Goal: Task Accomplishment & Management: Manage account settings

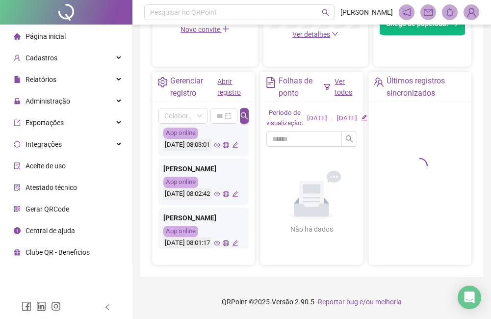
scroll to position [343, 0]
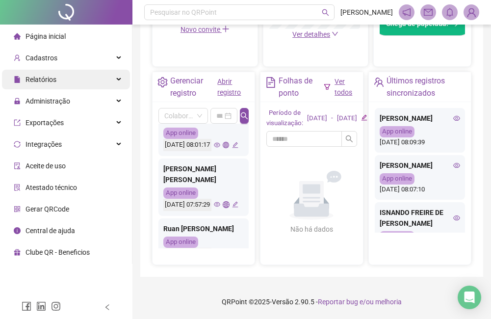
click at [70, 76] on div "Relatórios" at bounding box center [66, 80] width 128 height 20
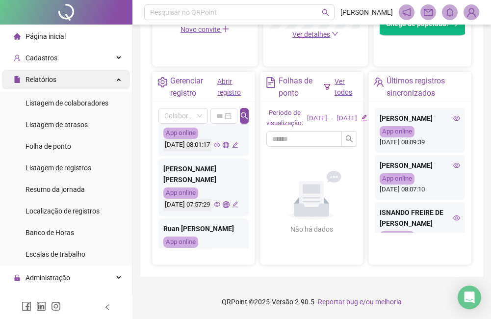
click at [107, 79] on div "Relatórios" at bounding box center [66, 80] width 128 height 20
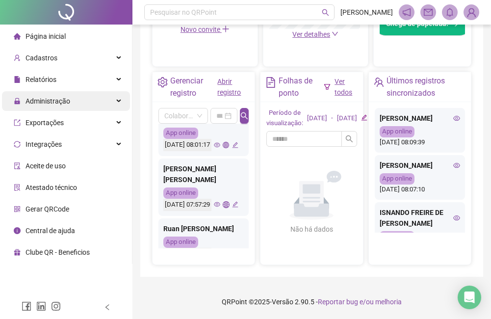
click at [100, 100] on div "Administração" at bounding box center [66, 101] width 128 height 20
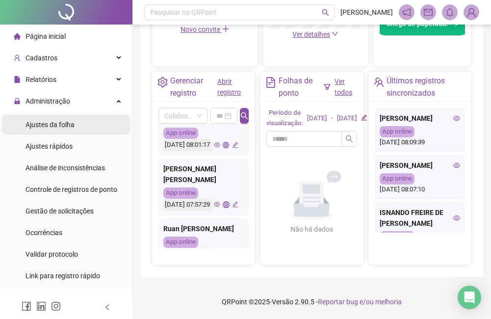
click at [88, 121] on li "Ajustes da folha" at bounding box center [66, 125] width 128 height 20
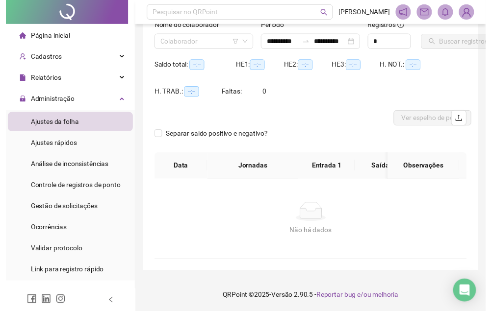
scroll to position [96, 0]
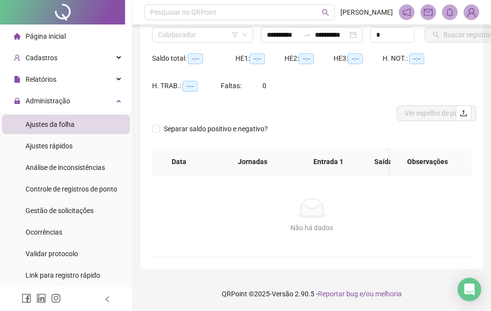
type input "**********"
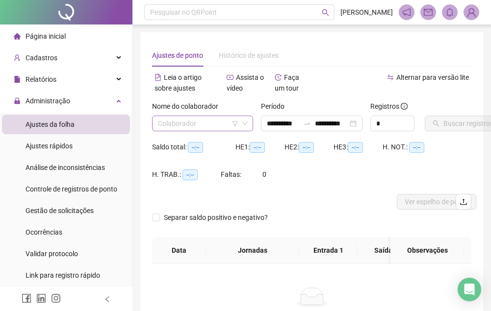
click at [196, 124] on input "search" at bounding box center [198, 123] width 80 height 15
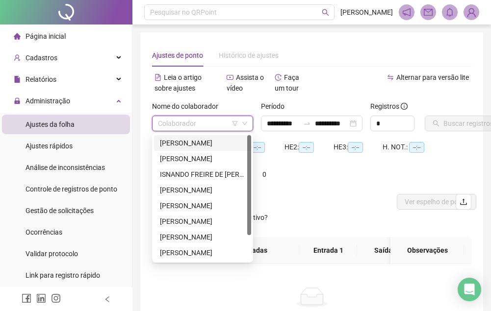
click at [193, 140] on div "[PERSON_NAME]" at bounding box center [202, 143] width 85 height 11
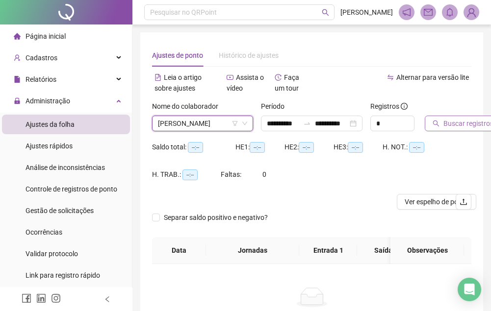
click at [452, 126] on span "Buscar registros" at bounding box center [468, 123] width 50 height 11
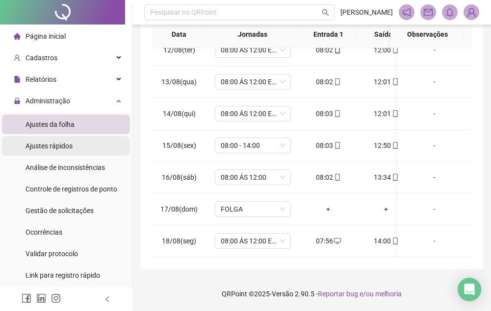
click at [71, 142] on span "Ajustes rápidos" at bounding box center [48, 146] width 47 height 8
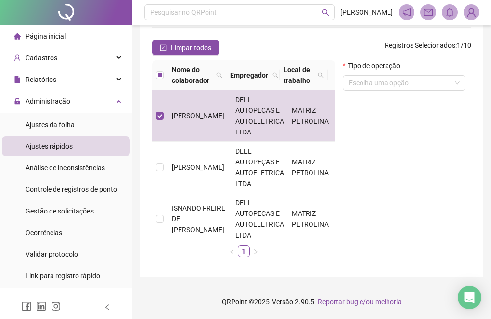
scroll to position [52, 0]
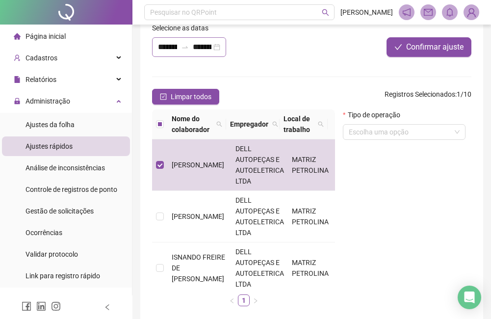
click at [183, 48] on icon "swap-right" at bounding box center [185, 47] width 6 height 2
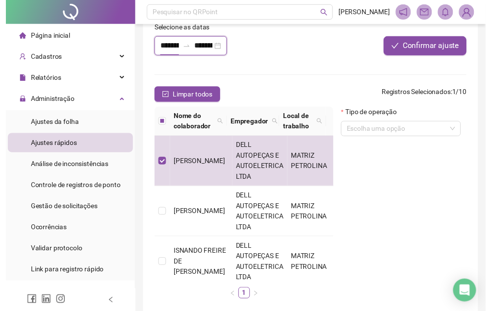
scroll to position [0, 21]
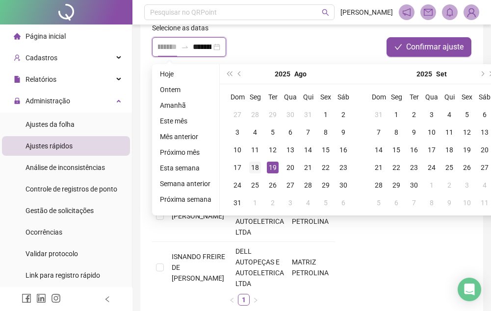
type input "**********"
click at [257, 168] on div "18" at bounding box center [255, 168] width 12 height 12
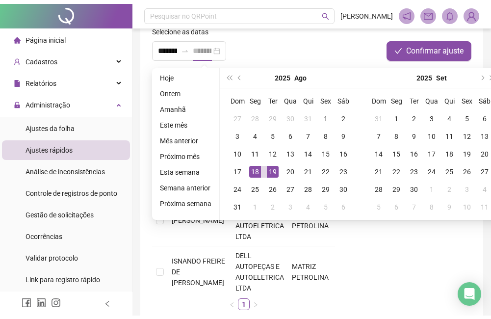
scroll to position [0, 0]
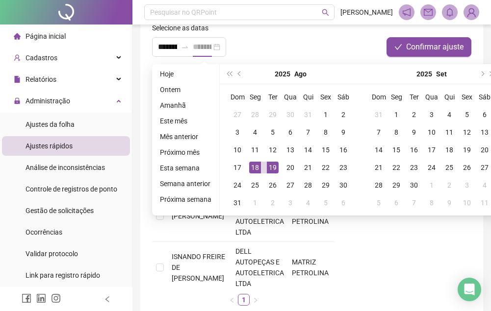
click at [257, 168] on div "18" at bounding box center [255, 168] width 12 height 12
type input "**********"
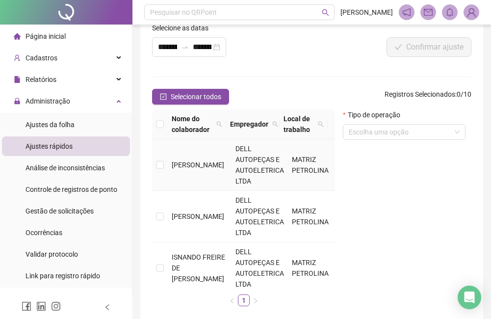
click at [161, 158] on td at bounding box center [160, 164] width 16 height 51
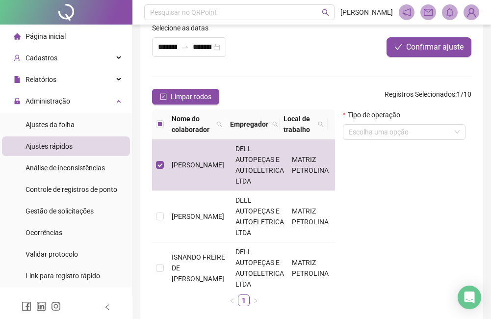
click at [391, 142] on form "Tipo de operação Escolha uma opção" at bounding box center [404, 128] width 123 height 38
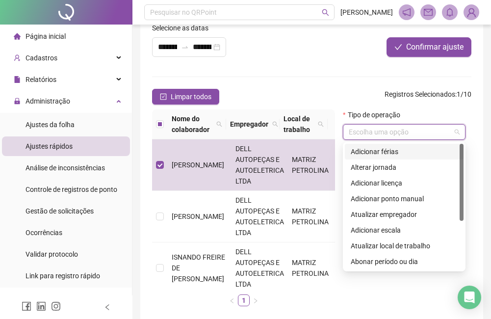
click at [397, 129] on input "search" at bounding box center [399, 131] width 102 height 15
click at [398, 196] on div "Adicionar ponto manual" at bounding box center [403, 198] width 107 height 11
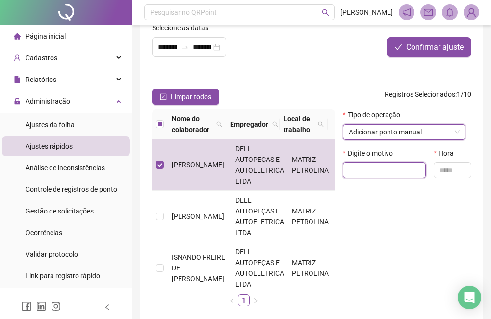
click at [376, 169] on input "text" at bounding box center [384, 170] width 83 height 16
type input "*"
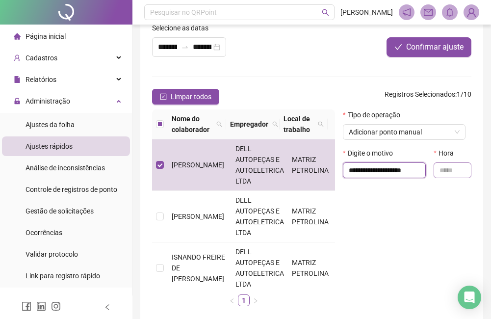
type input "**********"
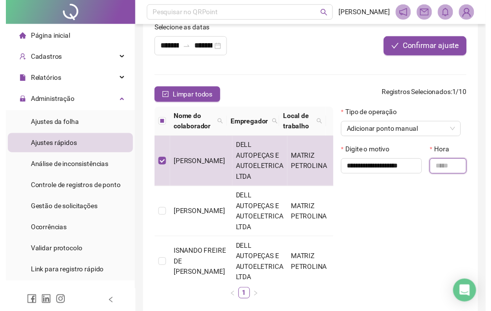
scroll to position [0, 0]
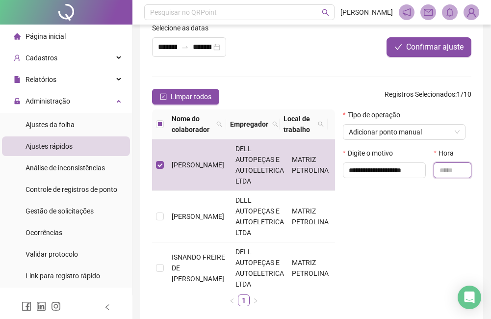
click at [437, 172] on input "text" at bounding box center [452, 170] width 38 height 16
type input "*****"
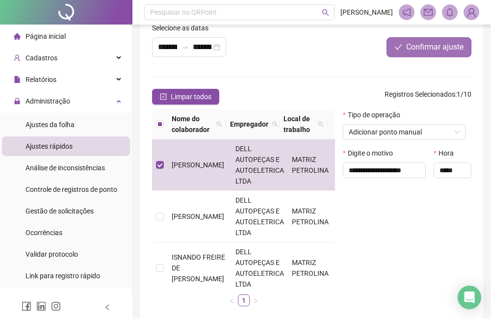
click at [408, 48] on span "Confirmar ajuste" at bounding box center [434, 47] width 57 height 12
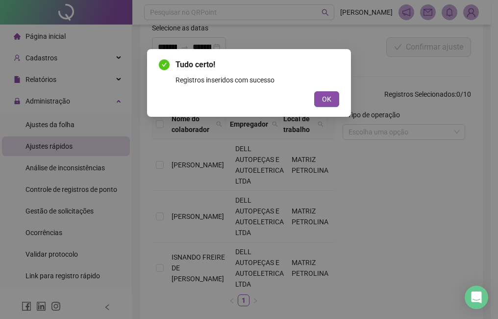
drag, startPoint x: 337, startPoint y: 102, endPoint x: 370, endPoint y: 126, distance: 40.8
click at [336, 102] on button "OK" at bounding box center [326, 99] width 25 height 16
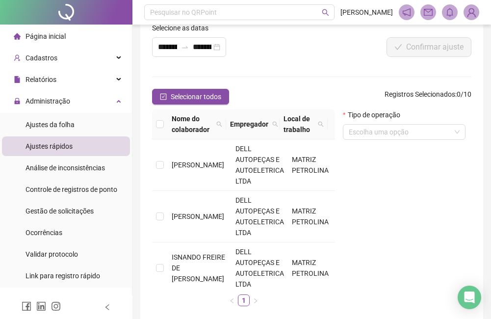
click at [294, 64] on div "**********" at bounding box center [245, 44] width 192 height 42
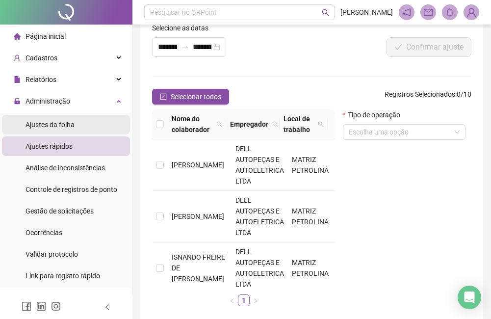
click at [78, 123] on li "Ajustes da folha" at bounding box center [66, 125] width 128 height 20
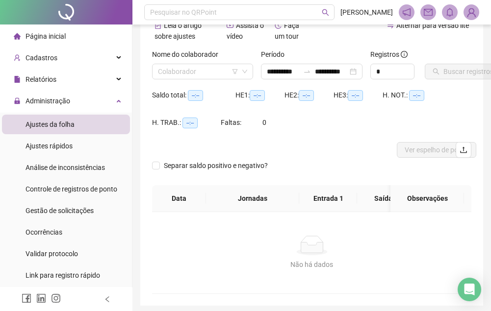
click at [199, 60] on div "Nome do colaborador" at bounding box center [202, 56] width 101 height 15
click at [199, 69] on input "search" at bounding box center [198, 71] width 80 height 15
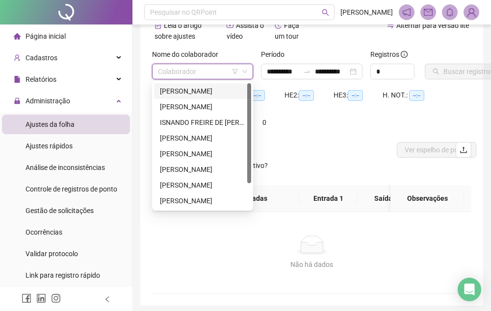
click at [198, 85] on div "[PERSON_NAME]" at bounding box center [202, 91] width 97 height 16
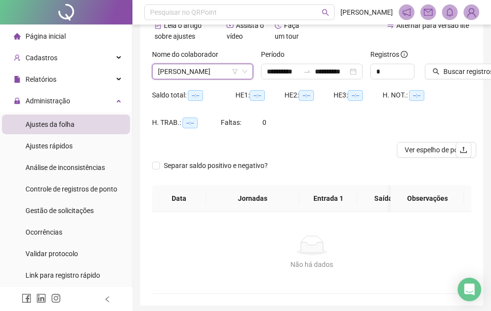
click at [440, 80] on div "Buscar registros" at bounding box center [448, 68] width 54 height 38
click at [441, 78] on button "Buscar registros" at bounding box center [462, 72] width 76 height 16
type input "**********"
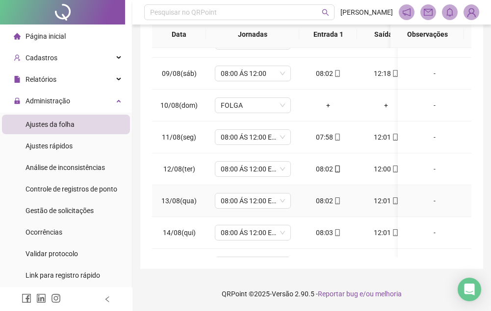
scroll to position [372, 0]
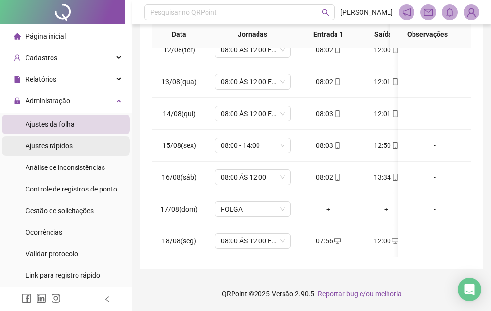
click at [74, 140] on li "Ajustes rápidos" at bounding box center [66, 146] width 128 height 20
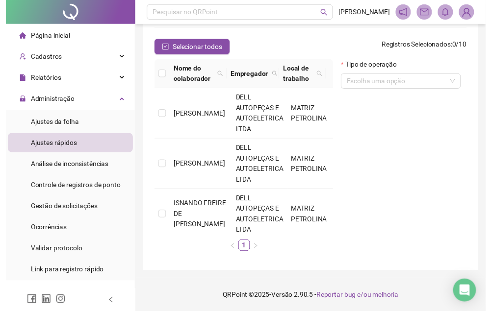
scroll to position [52, 0]
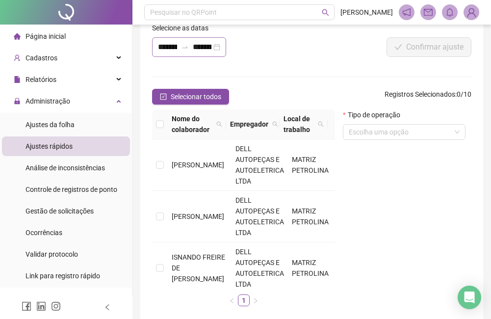
click at [190, 49] on div at bounding box center [185, 47] width 16 height 8
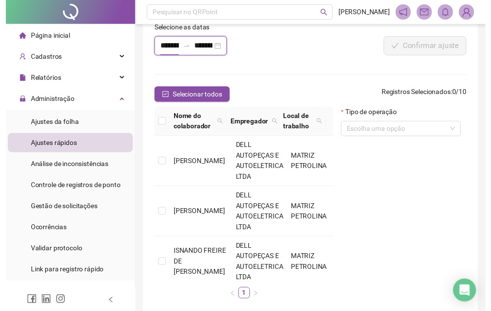
scroll to position [0, 21]
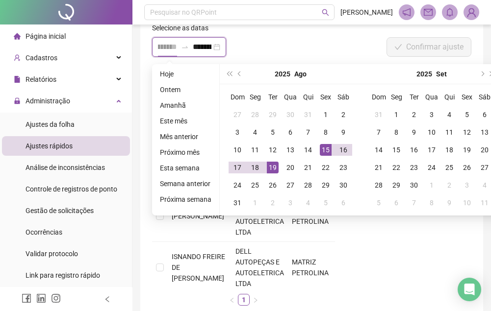
type input "**********"
click at [324, 152] on div "15" at bounding box center [326, 150] width 12 height 12
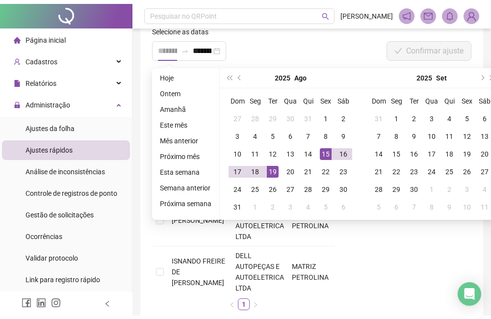
scroll to position [0, 0]
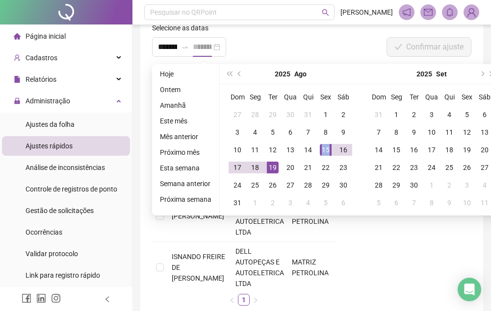
click at [324, 152] on div "15" at bounding box center [326, 150] width 12 height 12
type input "**********"
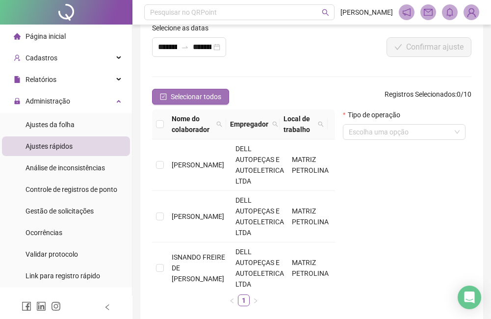
click at [176, 100] on span "Selecionar todos" at bounding box center [196, 96] width 50 height 11
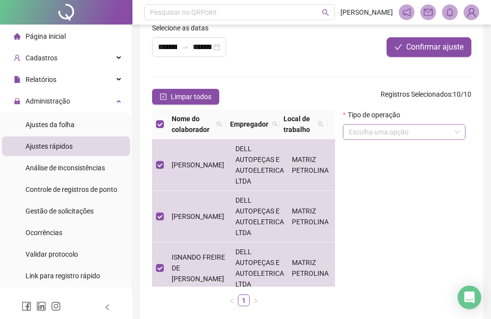
click at [400, 132] on input "search" at bounding box center [399, 131] width 102 height 15
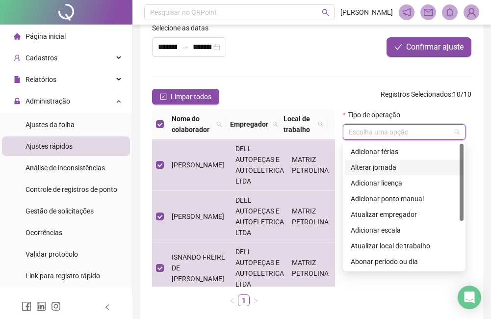
click at [381, 163] on div "Alterar jornada" at bounding box center [403, 167] width 107 height 11
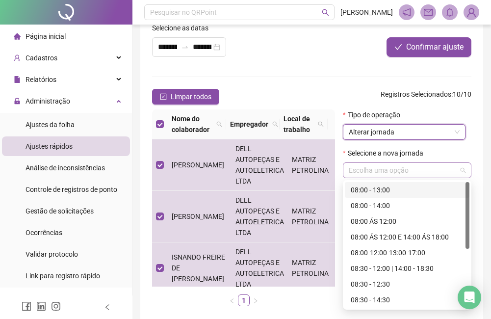
click at [400, 162] on div "Escolha uma opção" at bounding box center [407, 170] width 128 height 16
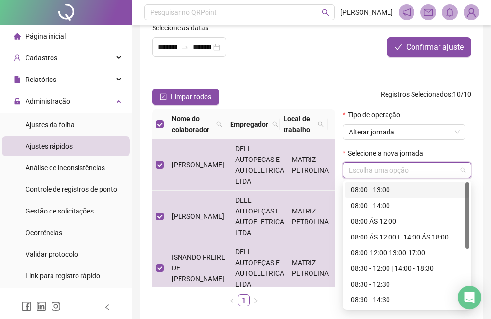
click at [390, 190] on div "08:00 - 13:00" at bounding box center [406, 189] width 113 height 11
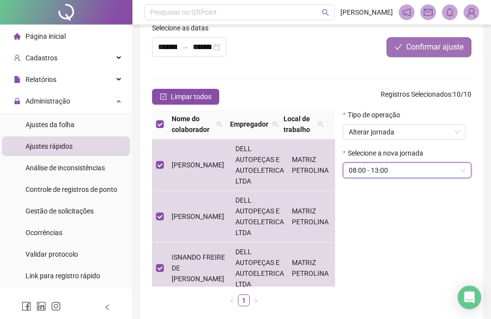
click at [430, 45] on span "Confirmar ajuste" at bounding box center [434, 47] width 57 height 12
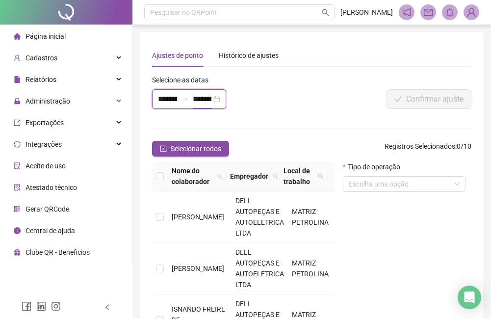
click at [205, 104] on input "**********" at bounding box center [202, 99] width 19 height 12
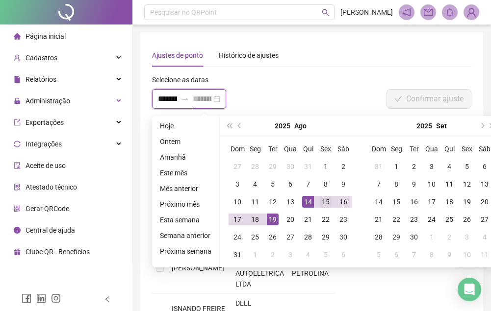
type input "**********"
click at [322, 200] on div "15" at bounding box center [326, 202] width 12 height 12
type input "**********"
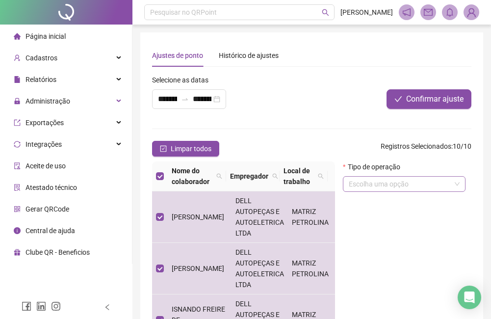
click at [396, 185] on input "search" at bounding box center [399, 183] width 102 height 15
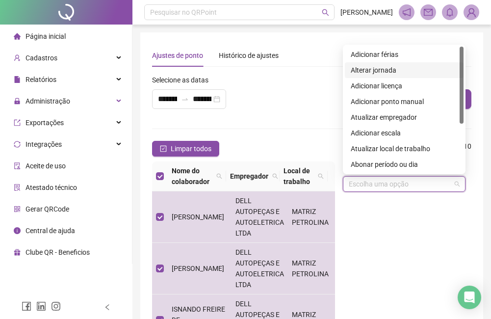
click at [397, 69] on div "Alterar jornada" at bounding box center [403, 70] width 107 height 11
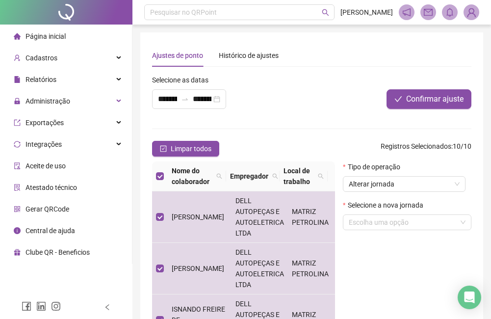
click at [392, 234] on div "Selecione a nova jornada Escolha uma opção" at bounding box center [407, 218] width 128 height 38
click at [392, 225] on input "search" at bounding box center [402, 222] width 108 height 15
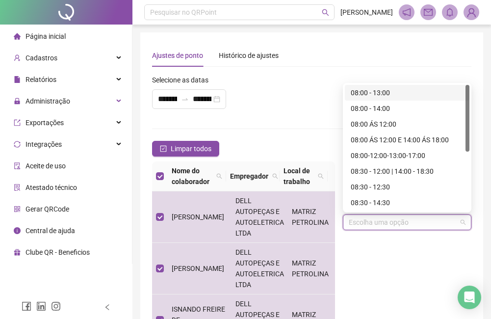
click at [380, 97] on div "08:00 - 13:00" at bounding box center [406, 92] width 113 height 11
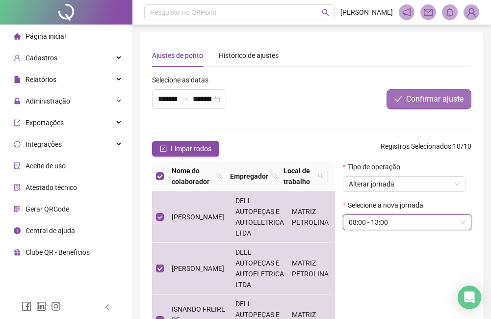
click at [440, 99] on span "Confirmar ajuste" at bounding box center [434, 99] width 57 height 12
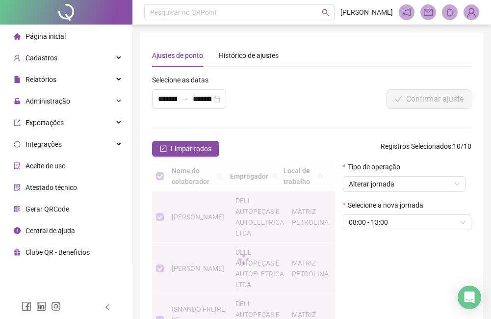
click at [88, 35] on li "Página inicial" at bounding box center [66, 36] width 128 height 20
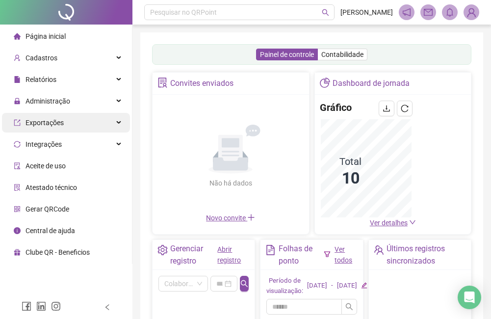
click at [76, 118] on div "Exportações" at bounding box center [66, 123] width 128 height 20
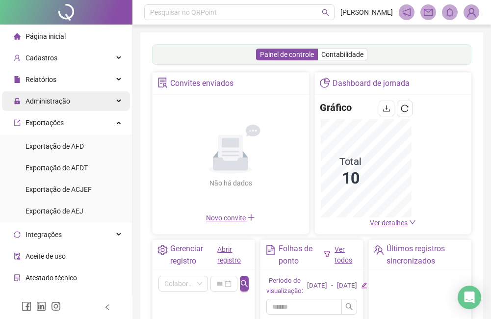
click at [83, 100] on div "Administração" at bounding box center [66, 101] width 128 height 20
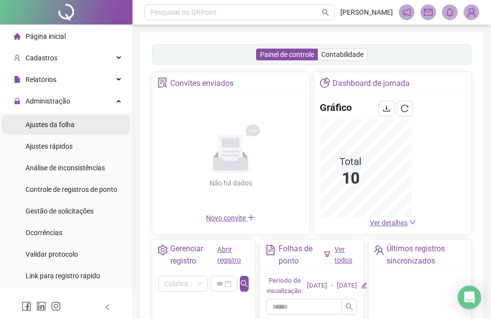
click at [83, 115] on li "Ajustes da folha" at bounding box center [66, 125] width 128 height 20
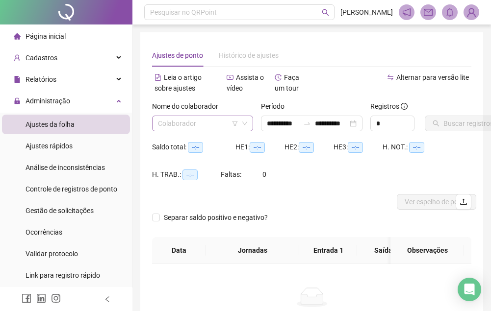
type input "**********"
click at [171, 126] on input "search" at bounding box center [198, 123] width 80 height 15
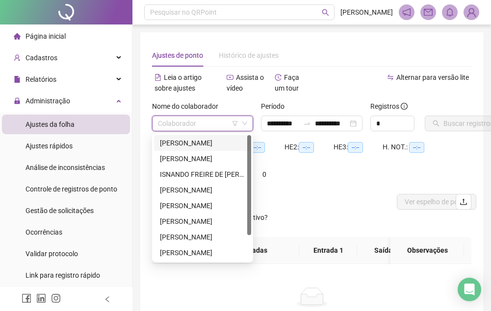
click at [171, 139] on div "[PERSON_NAME]" at bounding box center [202, 143] width 85 height 11
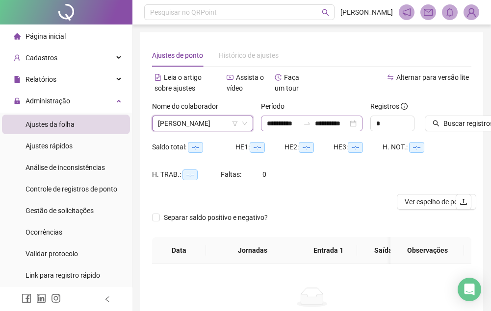
click at [347, 124] on div "**********" at bounding box center [311, 124] width 101 height 16
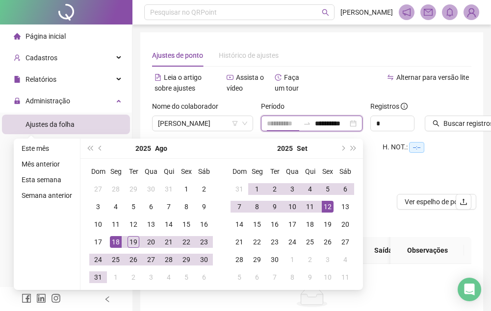
type input "**********"
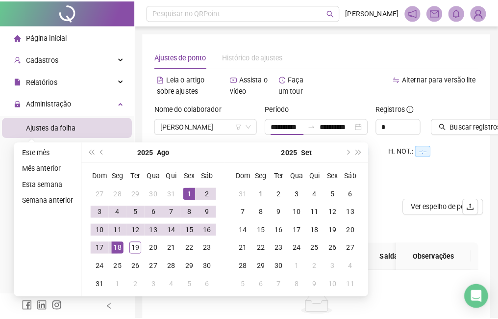
scroll to position [0, 0]
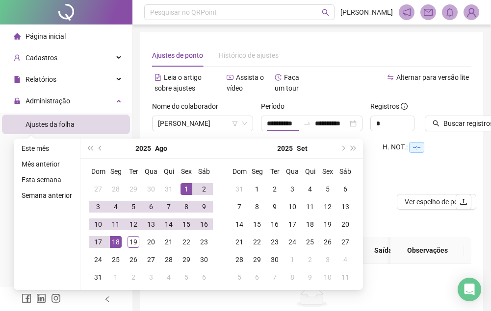
click at [434, 183] on div "Saldo total: --:-- HE 1: --:-- HE 2: --:-- HE 3: --:-- H. NOT.: --:-- H. TRAB.:…" at bounding box center [311, 166] width 319 height 55
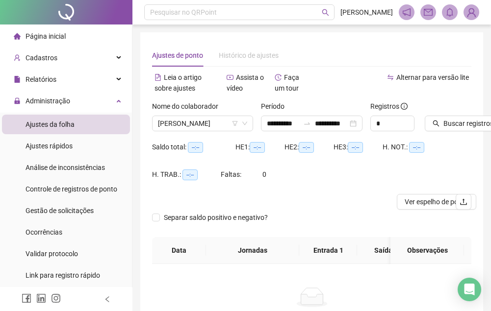
click at [452, 132] on div "Buscar registros" at bounding box center [448, 120] width 54 height 38
click at [457, 126] on span "Buscar registros" at bounding box center [468, 123] width 50 height 11
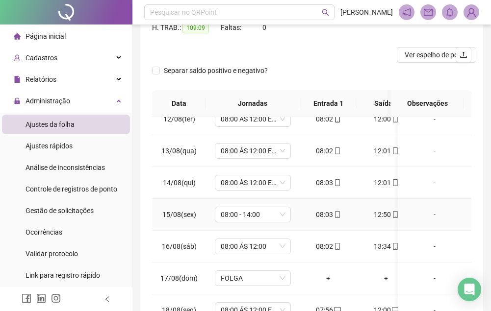
scroll to position [216, 0]
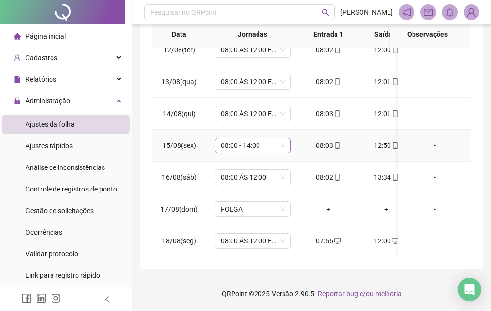
click at [279, 140] on span "08:00 - 14:00" at bounding box center [253, 145] width 64 height 15
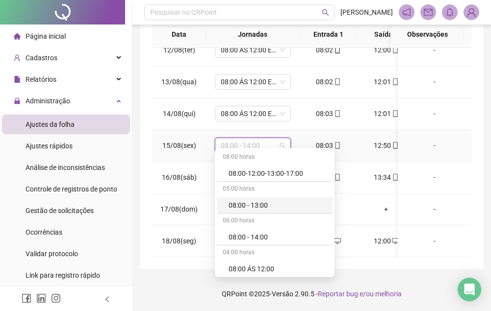
click at [255, 206] on div "08:00 - 13:00" at bounding box center [277, 205] width 98 height 11
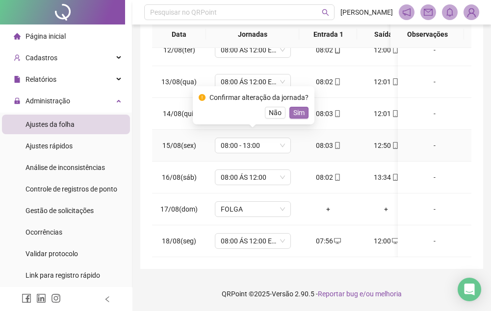
click at [299, 110] on span "Sim" at bounding box center [298, 112] width 11 height 11
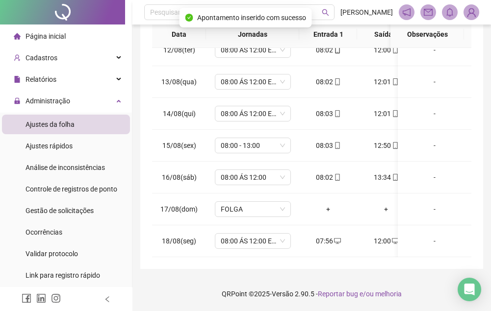
scroll to position [69, 0]
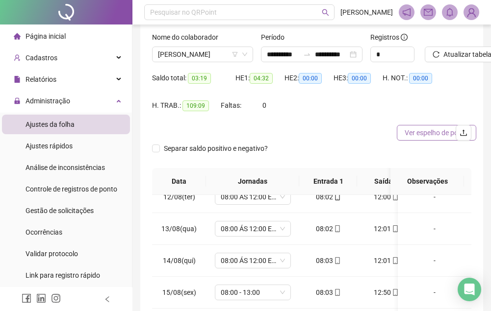
click at [417, 134] on span "Ver espelho de ponto" at bounding box center [436, 132] width 64 height 11
click at [199, 43] on div "Nome do colaborador" at bounding box center [202, 39] width 101 height 15
click at [198, 50] on span "[PERSON_NAME]" at bounding box center [202, 54] width 89 height 15
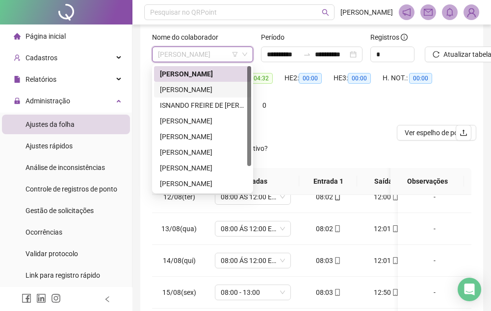
click at [194, 86] on div "[PERSON_NAME]" at bounding box center [202, 89] width 85 height 11
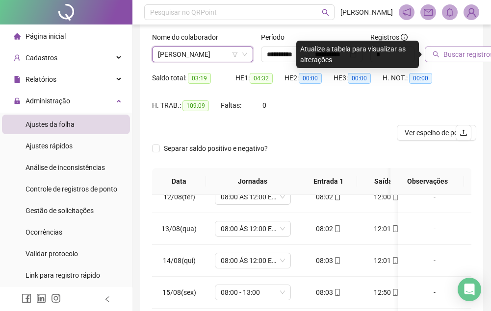
click at [444, 49] on button "Buscar registros" at bounding box center [462, 55] width 76 height 16
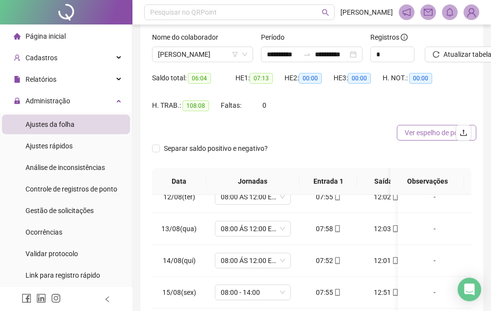
click at [414, 129] on span "Ver espelho de ponto" at bounding box center [436, 132] width 64 height 11
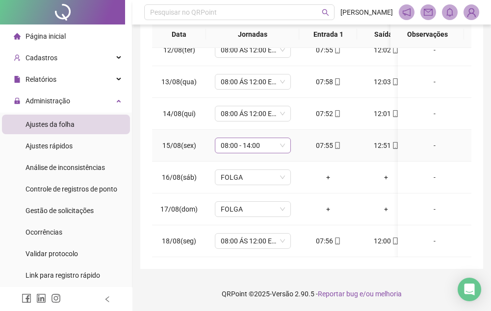
click at [279, 138] on span "08:00 - 14:00" at bounding box center [253, 145] width 64 height 15
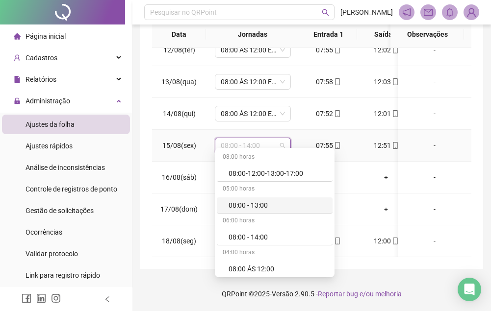
click at [258, 202] on div "08:00 - 13:00" at bounding box center [277, 205] width 98 height 11
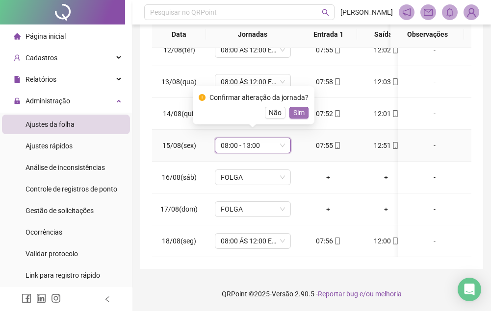
click at [299, 111] on span "Sim" at bounding box center [298, 112] width 11 height 11
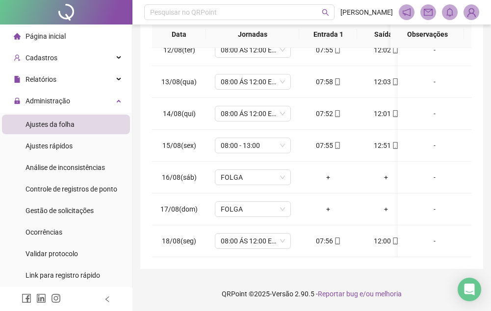
scroll to position [20, 0]
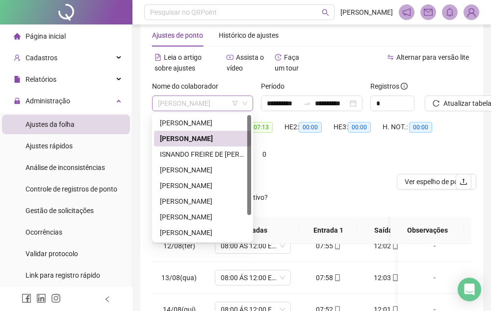
click at [214, 106] on span "[PERSON_NAME]" at bounding box center [202, 103] width 89 height 15
click at [199, 157] on div "ISNANDO FREIRE DE [PERSON_NAME]" at bounding box center [202, 154] width 85 height 11
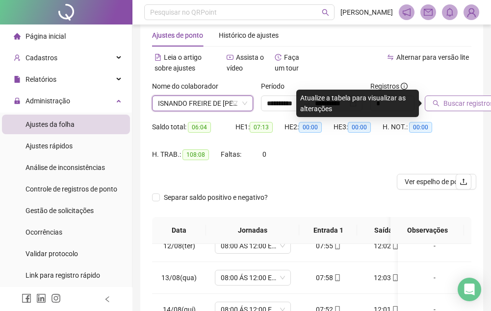
click at [468, 102] on span "Buscar registros" at bounding box center [468, 103] width 50 height 11
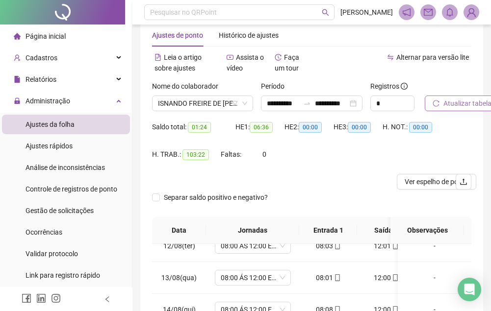
scroll to position [216, 0]
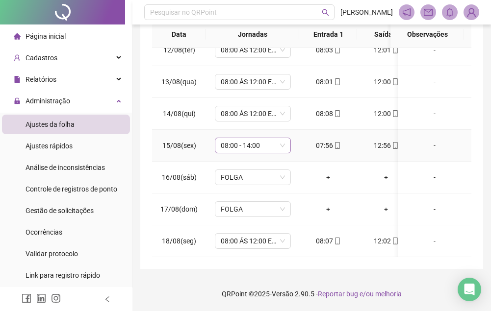
click at [265, 138] on span "08:00 - 14:00" at bounding box center [253, 145] width 64 height 15
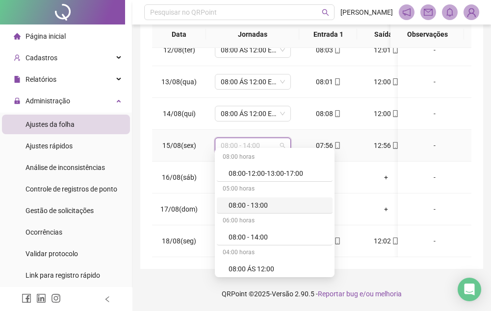
click at [264, 202] on div "08:00 - 13:00" at bounding box center [277, 205] width 98 height 11
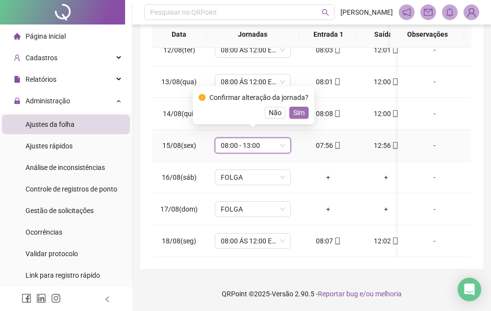
click at [295, 111] on span "Sim" at bounding box center [298, 112] width 11 height 11
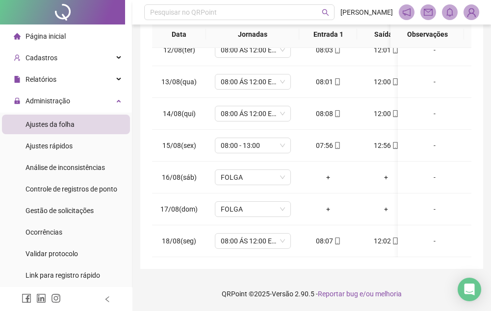
scroll to position [69, 0]
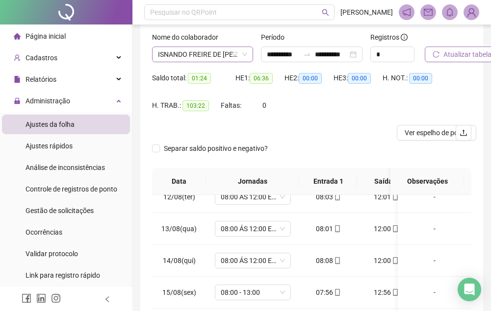
click at [209, 55] on span "ISNANDO FREIRE DE [PERSON_NAME]" at bounding box center [202, 54] width 89 height 15
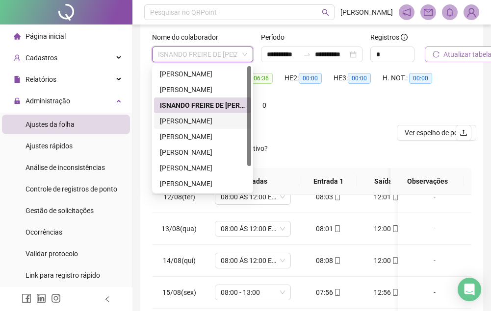
click at [206, 119] on div "[PERSON_NAME]" at bounding box center [202, 121] width 85 height 11
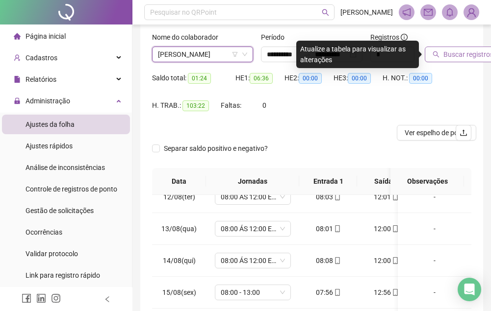
click at [443, 50] on span "Buscar registros" at bounding box center [468, 54] width 50 height 11
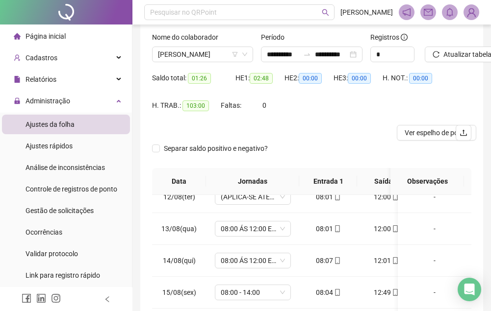
scroll to position [216, 0]
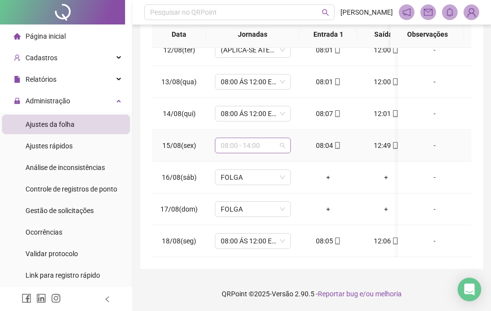
click at [256, 138] on span "08:00 - 14:00" at bounding box center [253, 145] width 64 height 15
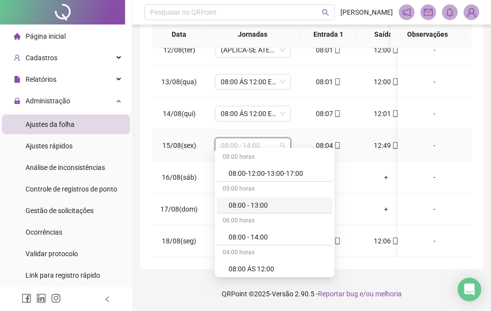
click at [255, 204] on div "08:00 - 13:00" at bounding box center [277, 205] width 98 height 11
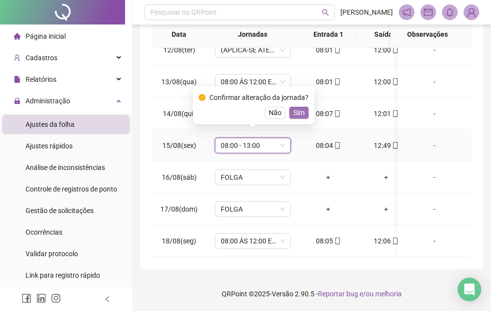
click at [300, 112] on span "Sim" at bounding box center [298, 112] width 11 height 11
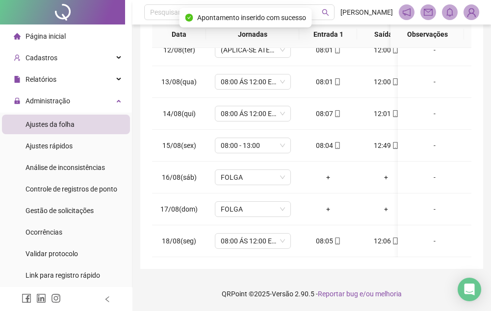
scroll to position [0, 0]
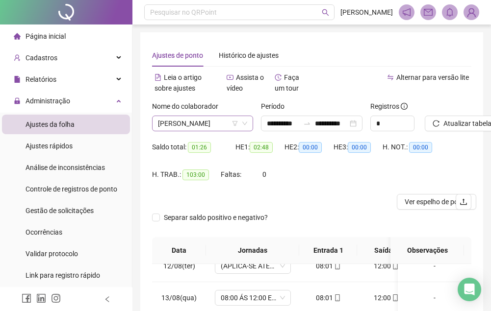
click at [208, 128] on span "[PERSON_NAME]" at bounding box center [202, 123] width 89 height 15
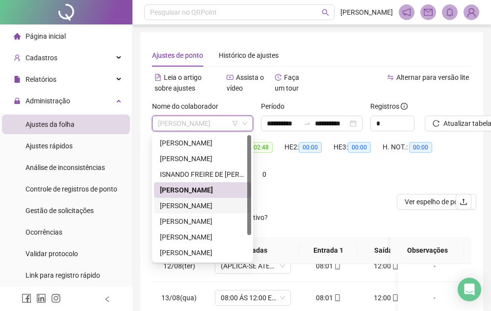
click at [188, 204] on div "[PERSON_NAME]" at bounding box center [202, 205] width 85 height 11
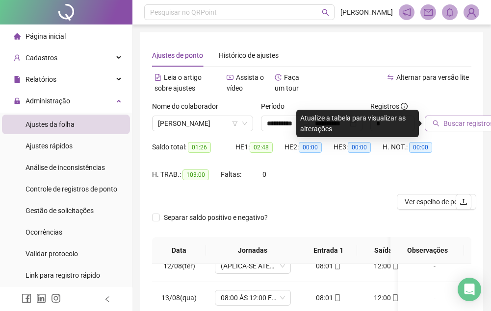
click at [458, 119] on span "Buscar registros" at bounding box center [468, 123] width 50 height 11
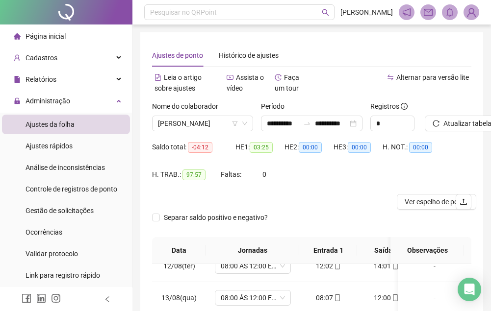
scroll to position [216, 0]
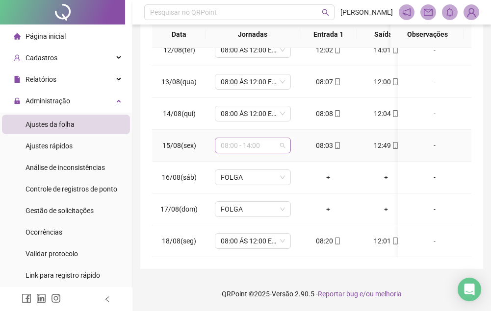
click at [252, 138] on span "08:00 - 14:00" at bounding box center [253, 145] width 64 height 15
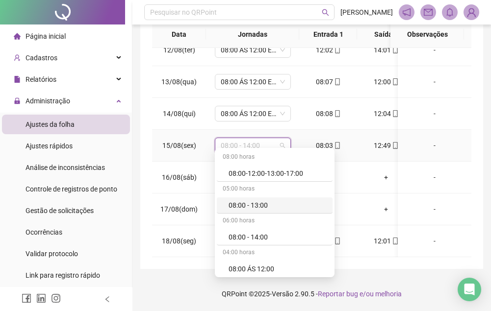
click at [260, 204] on div "08:00 - 13:00" at bounding box center [277, 205] width 98 height 11
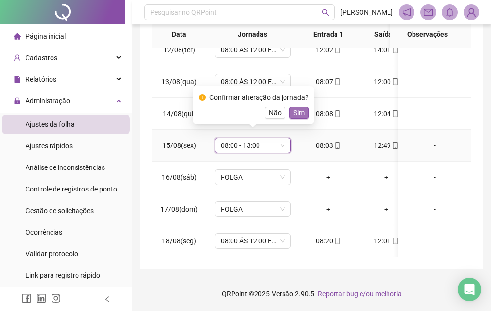
click at [299, 110] on span "Sim" at bounding box center [298, 112] width 11 height 11
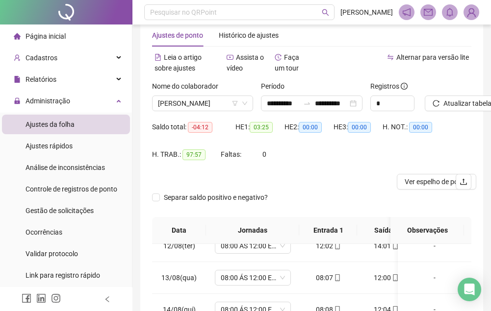
scroll to position [0, 0]
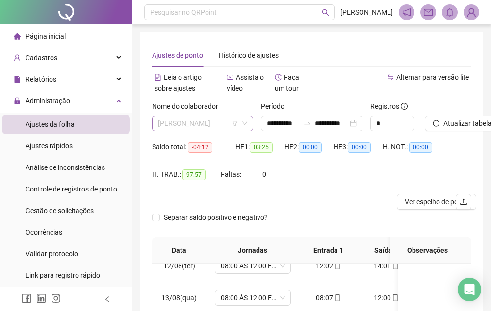
click at [205, 129] on span "[PERSON_NAME]" at bounding box center [202, 123] width 89 height 15
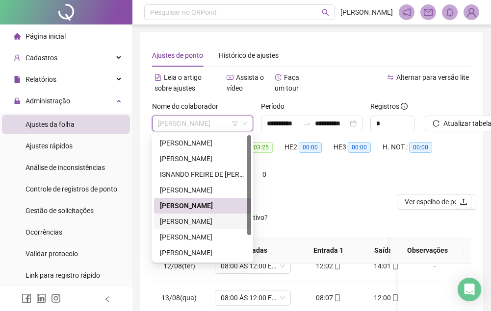
click at [205, 222] on div "[PERSON_NAME]" at bounding box center [202, 221] width 85 height 11
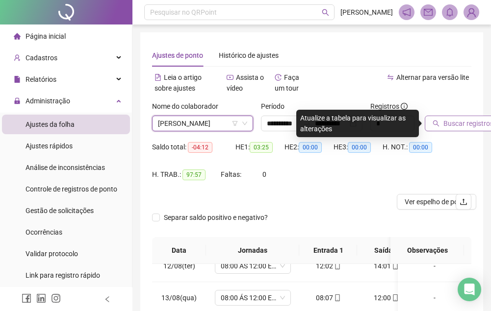
click at [467, 124] on span "Buscar registros" at bounding box center [468, 123] width 50 height 11
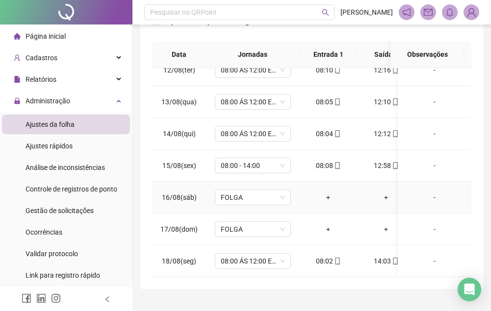
scroll to position [216, 0]
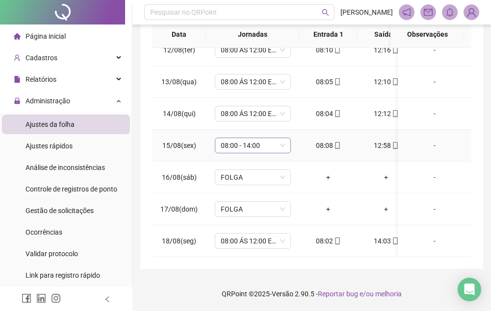
click at [257, 138] on span "08:00 - 14:00" at bounding box center [253, 145] width 64 height 15
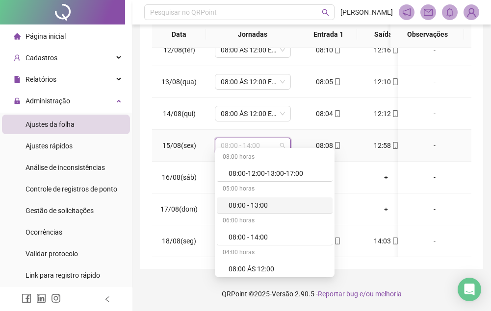
click at [256, 199] on div "08:00 - 13:00" at bounding box center [275, 206] width 116 height 16
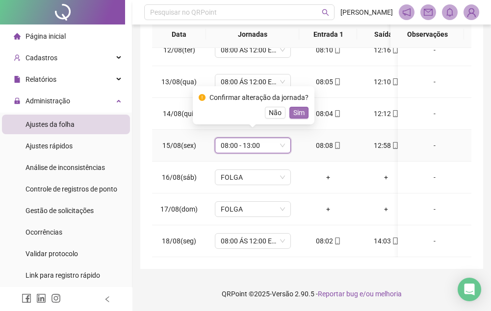
click at [297, 114] on span "Sim" at bounding box center [298, 112] width 11 height 11
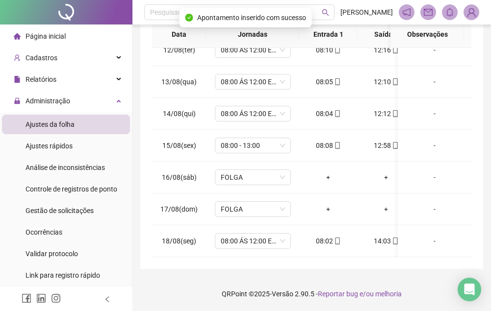
scroll to position [0, 0]
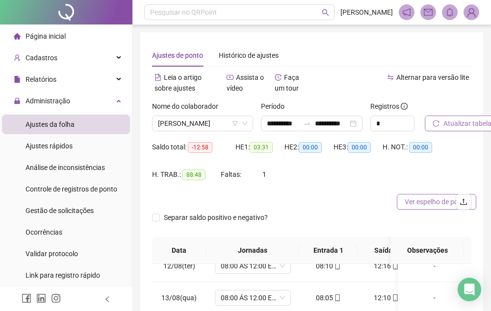
click at [411, 200] on span "Ver espelho de ponto" at bounding box center [436, 202] width 64 height 11
click at [208, 126] on span "[PERSON_NAME]" at bounding box center [202, 123] width 89 height 15
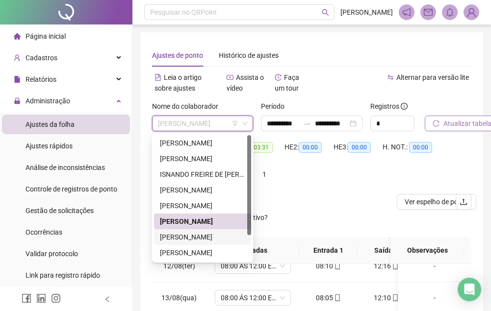
click at [202, 236] on div "[PERSON_NAME]" at bounding box center [202, 237] width 85 height 11
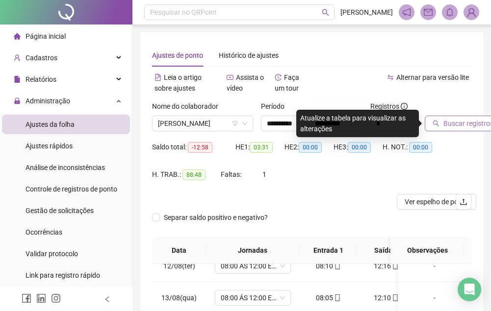
click at [471, 124] on span "Buscar registros" at bounding box center [468, 123] width 50 height 11
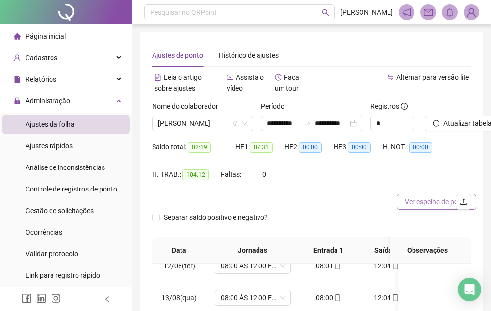
click at [408, 201] on span "Ver espelho de ponto" at bounding box center [436, 202] width 64 height 11
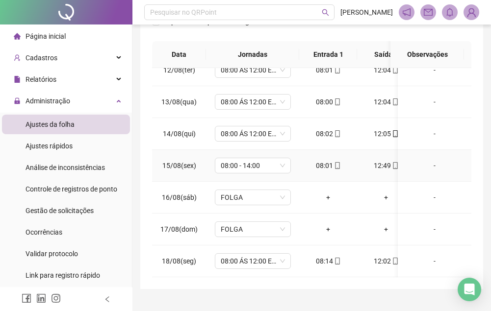
scroll to position [216, 0]
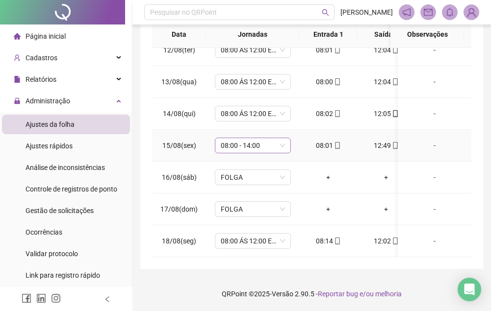
click at [241, 141] on span "08:00 - 14:00" at bounding box center [253, 145] width 64 height 15
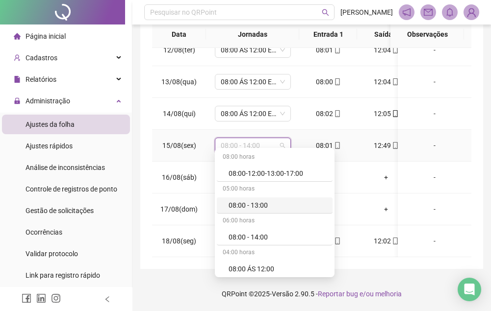
click at [241, 201] on div "08:00 - 13:00" at bounding box center [277, 205] width 98 height 11
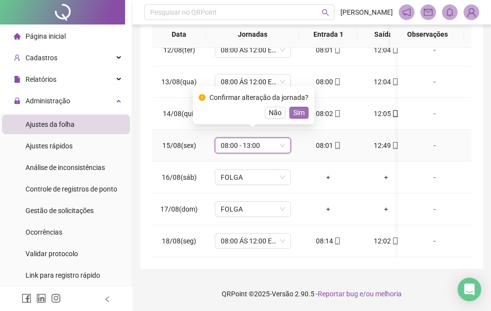
click at [298, 111] on span "Sim" at bounding box center [298, 112] width 11 height 11
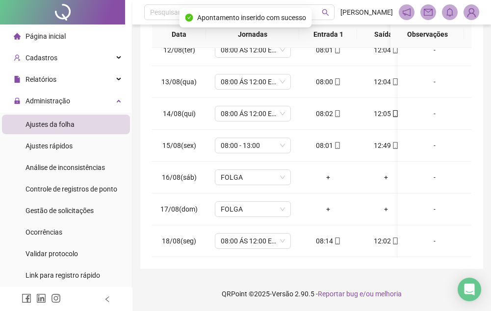
scroll to position [69, 0]
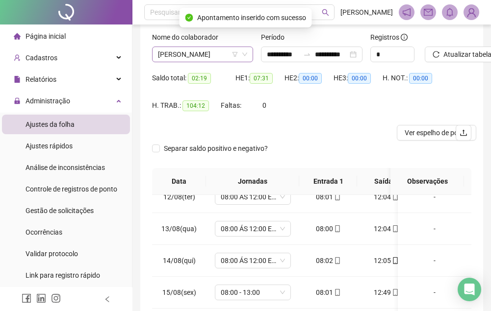
click at [216, 57] on span "[PERSON_NAME]" at bounding box center [202, 54] width 89 height 15
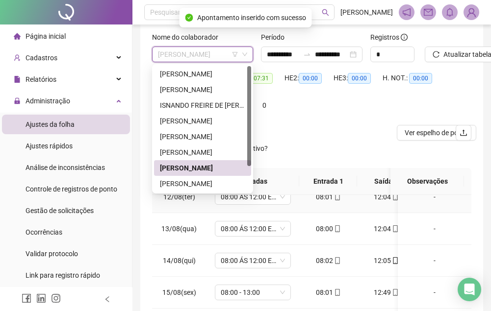
click at [213, 183] on div "[PERSON_NAME]" at bounding box center [202, 183] width 85 height 11
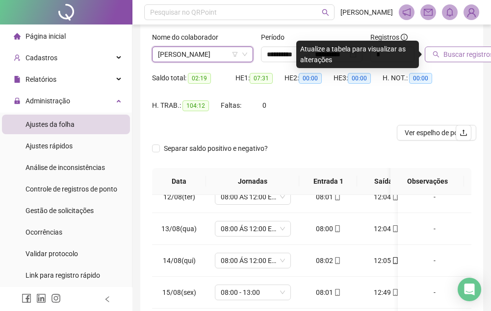
click at [445, 53] on span "Buscar registros" at bounding box center [468, 54] width 50 height 11
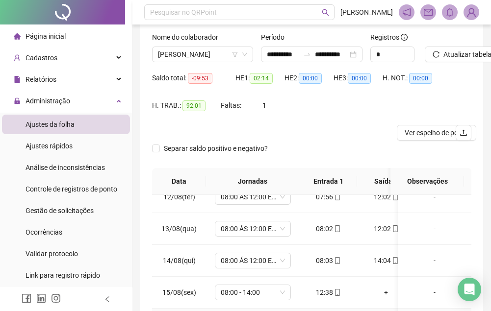
scroll to position [216, 0]
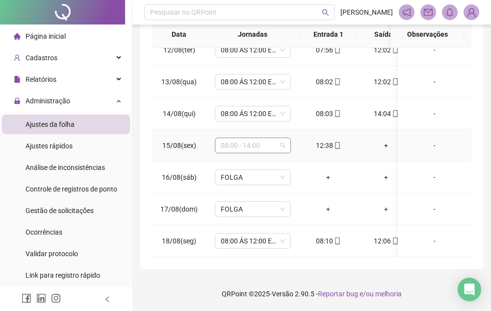
click at [251, 138] on span "08:00 - 14:00" at bounding box center [253, 145] width 64 height 15
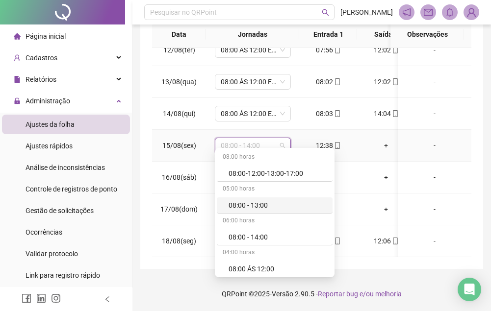
click at [267, 204] on div "08:00 - 13:00" at bounding box center [277, 205] width 98 height 11
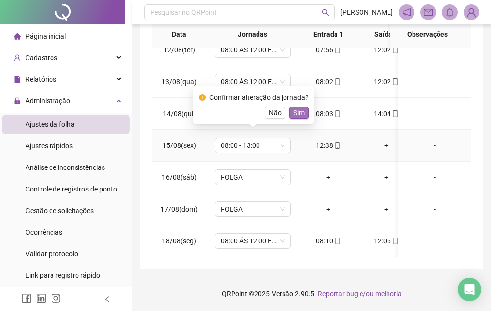
click at [293, 112] on span "Sim" at bounding box center [298, 112] width 11 height 11
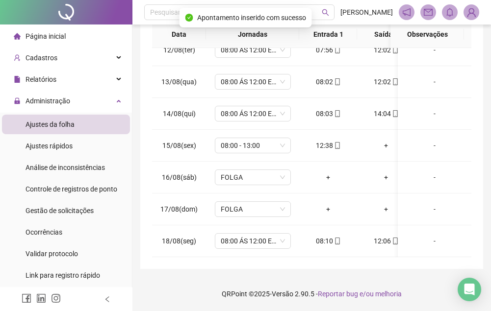
scroll to position [20, 0]
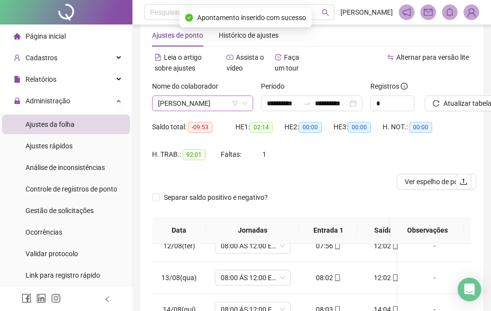
click at [206, 109] on span "[PERSON_NAME]" at bounding box center [202, 103] width 89 height 15
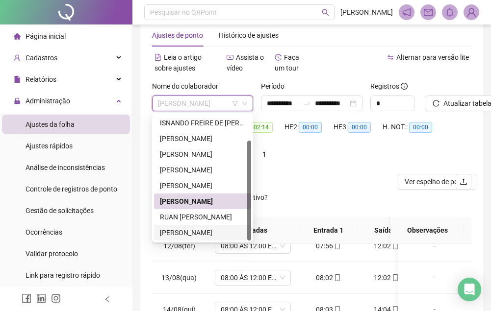
scroll to position [69, 0]
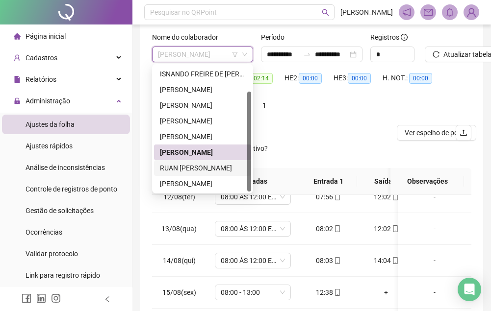
click at [204, 163] on div "RUAN [PERSON_NAME]" at bounding box center [202, 168] width 85 height 11
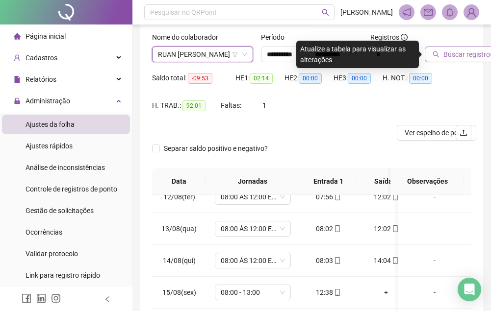
click at [471, 49] on span "Buscar registros" at bounding box center [468, 54] width 50 height 11
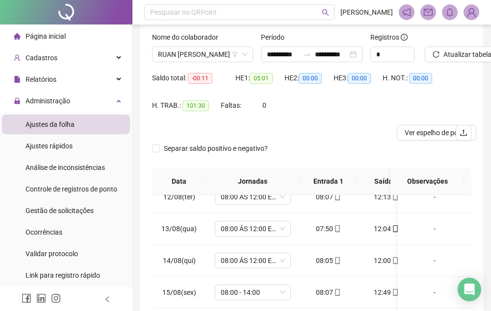
scroll to position [216, 0]
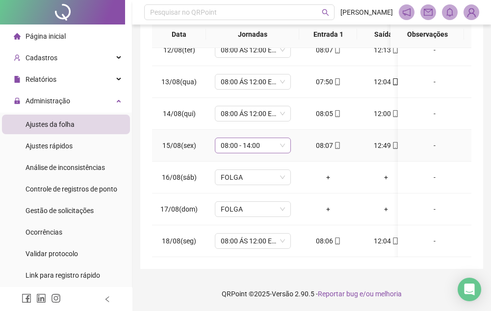
click at [282, 138] on span "08:00 - 14:00" at bounding box center [253, 145] width 64 height 15
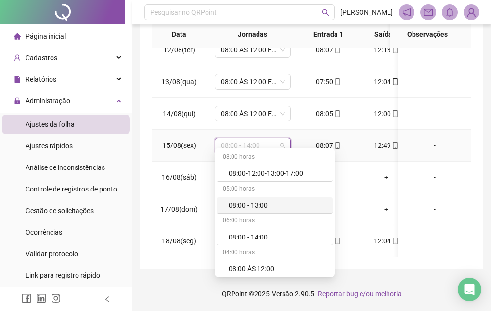
click at [264, 205] on div "08:00 - 13:00" at bounding box center [277, 205] width 98 height 11
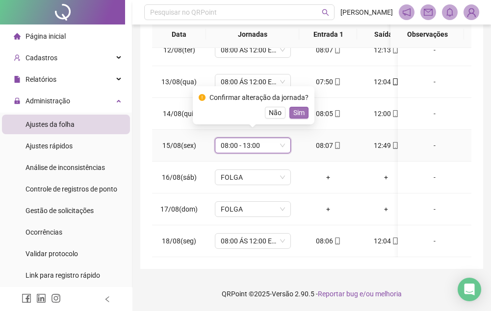
click at [296, 112] on span "Sim" at bounding box center [298, 112] width 11 height 11
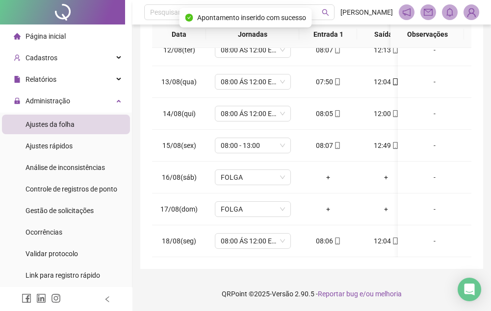
scroll to position [69, 0]
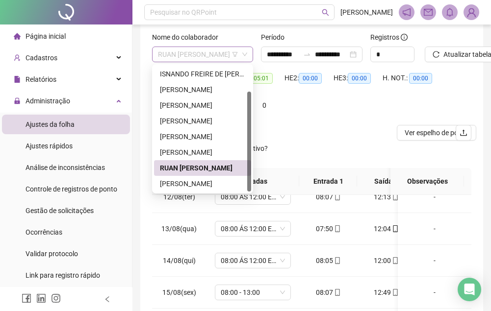
click at [209, 56] on span "RUAN [PERSON_NAME]" at bounding box center [202, 54] width 89 height 15
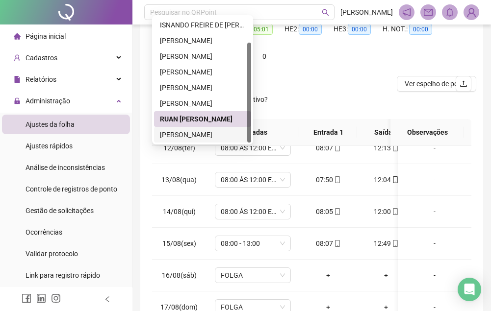
click at [213, 133] on div "[PERSON_NAME]" at bounding box center [202, 134] width 85 height 11
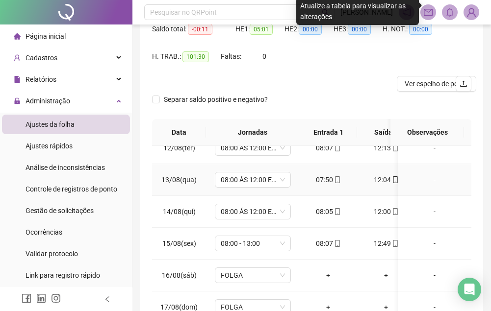
scroll to position [216, 0]
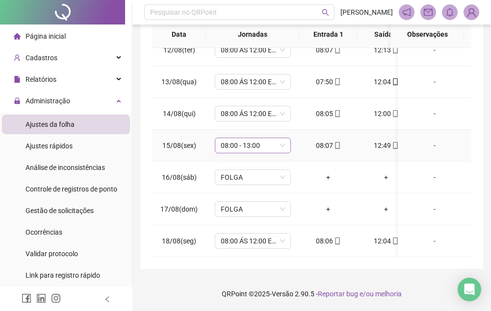
click at [267, 142] on span "08:00 - 13:00" at bounding box center [253, 145] width 64 height 15
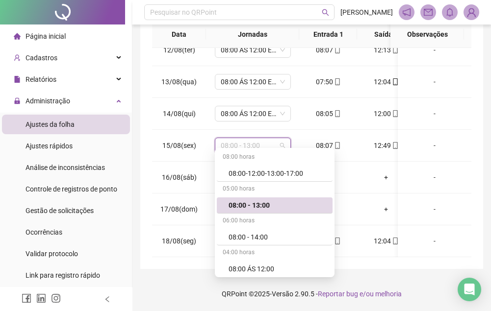
click at [484, 136] on div "**********" at bounding box center [311, 47] width 358 height 527
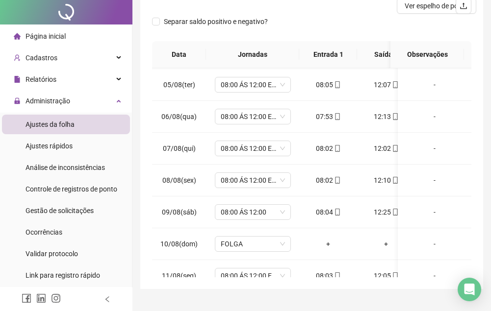
scroll to position [0, 0]
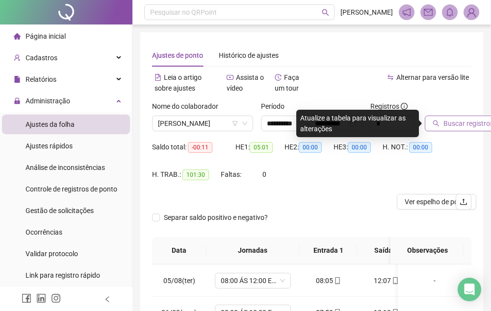
click at [440, 121] on button "Buscar registros" at bounding box center [462, 124] width 76 height 16
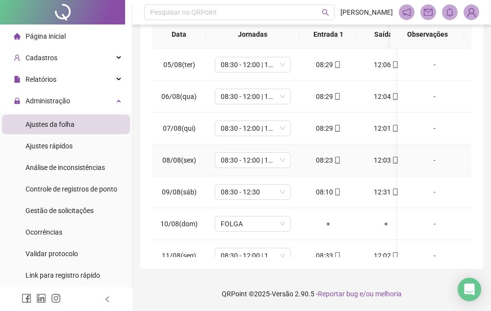
scroll to position [372, 0]
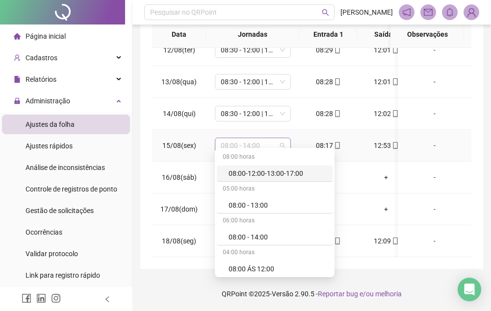
click at [280, 141] on span "08:00 - 14:00" at bounding box center [253, 145] width 64 height 15
click at [265, 204] on div "08:00 - 13:00" at bounding box center [277, 205] width 98 height 11
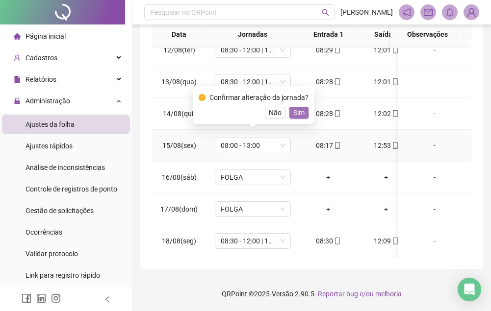
click at [298, 113] on span "Sim" at bounding box center [298, 112] width 11 height 11
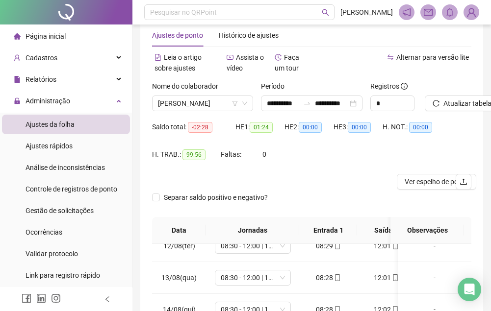
scroll to position [0, 0]
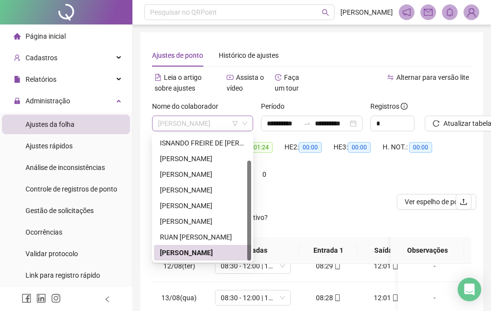
click at [219, 126] on span "[PERSON_NAME]" at bounding box center [202, 123] width 89 height 15
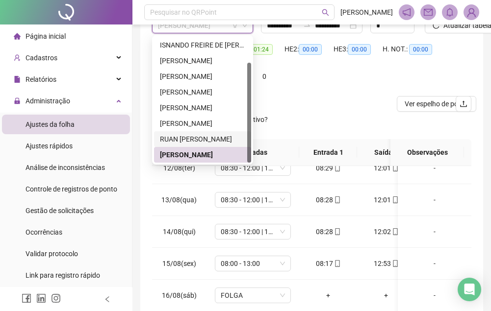
click at [474, 132] on div "**********" at bounding box center [311, 160] width 343 height 453
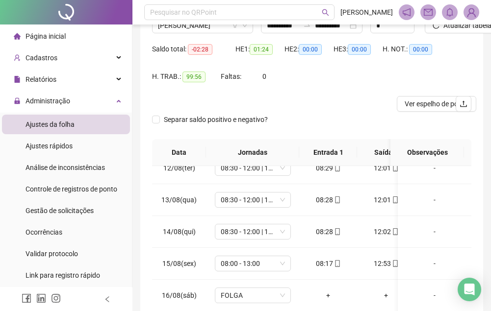
scroll to position [0, 0]
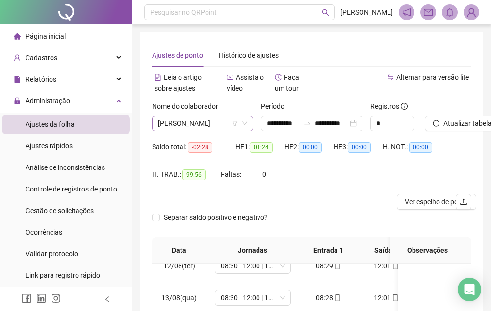
click at [213, 117] on span "[PERSON_NAME]" at bounding box center [202, 123] width 89 height 15
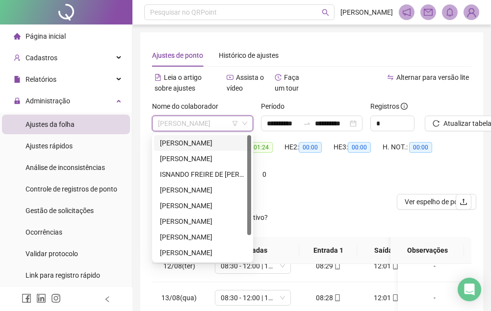
click at [206, 142] on div "[PERSON_NAME]" at bounding box center [202, 143] width 85 height 11
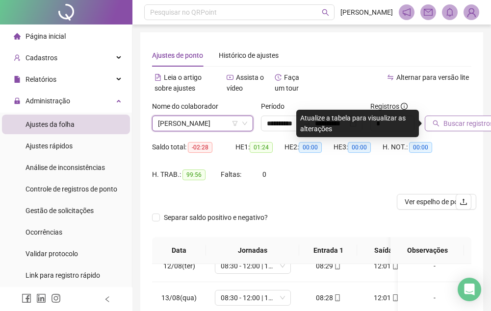
click at [455, 130] on button "Buscar registros" at bounding box center [462, 124] width 76 height 16
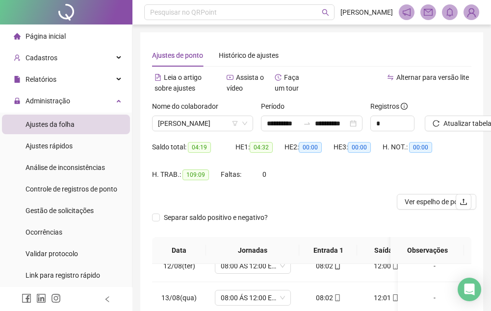
scroll to position [98, 0]
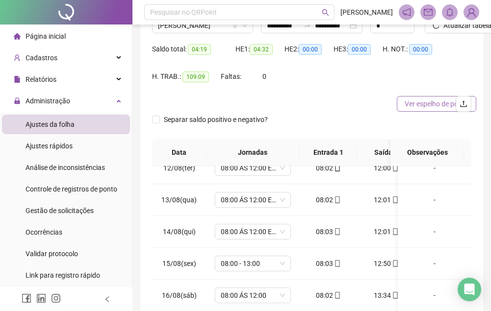
click at [416, 111] on button "Ver espelho de ponto" at bounding box center [436, 104] width 79 height 16
click at [416, 111] on button "Ver espelho de ponto" at bounding box center [442, 104] width 90 height 16
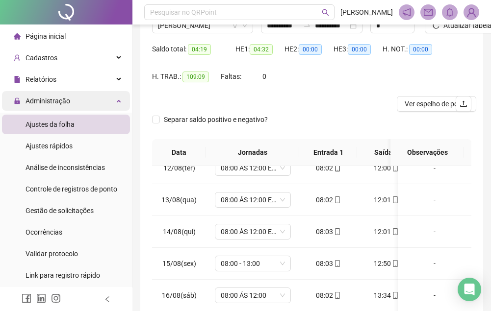
click at [100, 93] on div "Administração" at bounding box center [66, 101] width 128 height 20
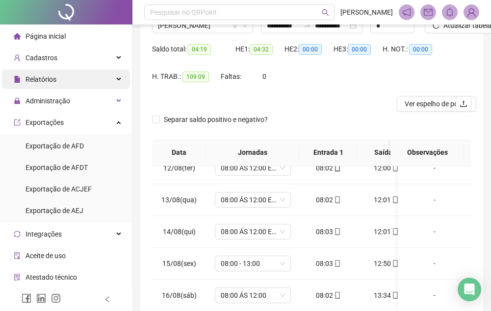
click at [108, 78] on div "Relatórios" at bounding box center [66, 80] width 128 height 20
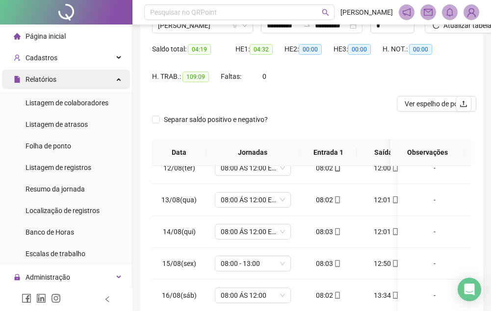
click at [111, 76] on div "Relatórios" at bounding box center [66, 80] width 128 height 20
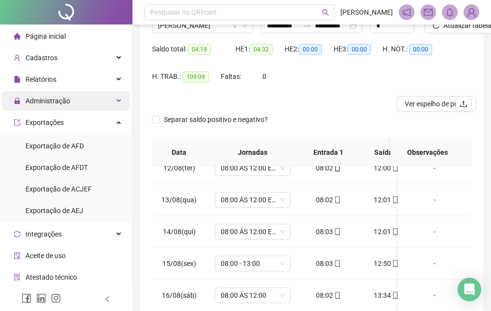
click at [110, 96] on div "Administração" at bounding box center [66, 101] width 128 height 20
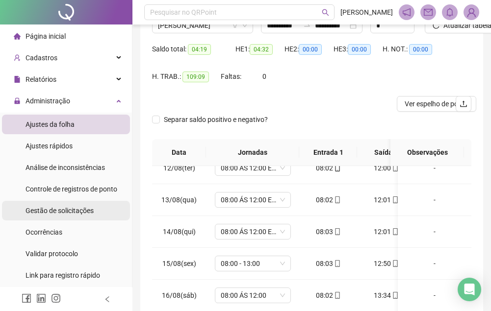
click at [79, 208] on span "Gestão de solicitações" at bounding box center [59, 211] width 68 height 8
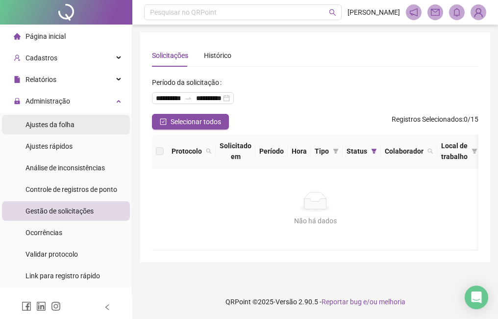
click at [66, 122] on span "Ajustes da folha" at bounding box center [49, 125] width 49 height 8
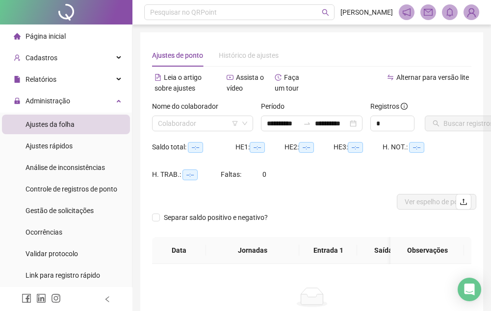
type input "**********"
click at [198, 125] on input "search" at bounding box center [198, 123] width 80 height 15
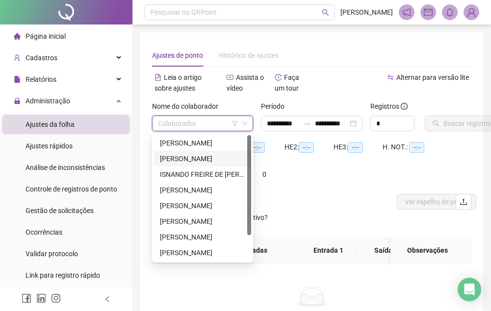
click at [190, 157] on div "[PERSON_NAME]" at bounding box center [202, 158] width 85 height 11
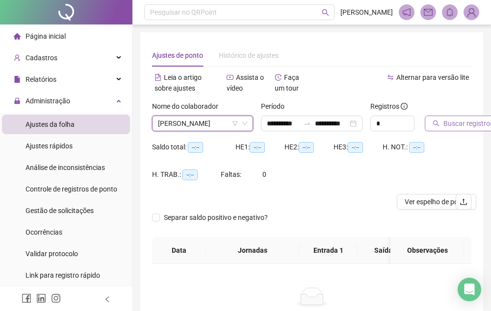
click at [461, 125] on span "Buscar registros" at bounding box center [468, 123] width 50 height 11
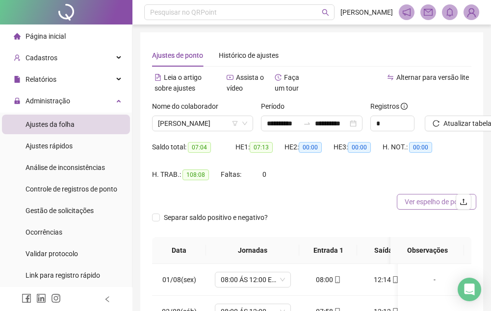
click at [420, 203] on span "Ver espelho de ponto" at bounding box center [436, 202] width 64 height 11
